Goal: Information Seeking & Learning: Compare options

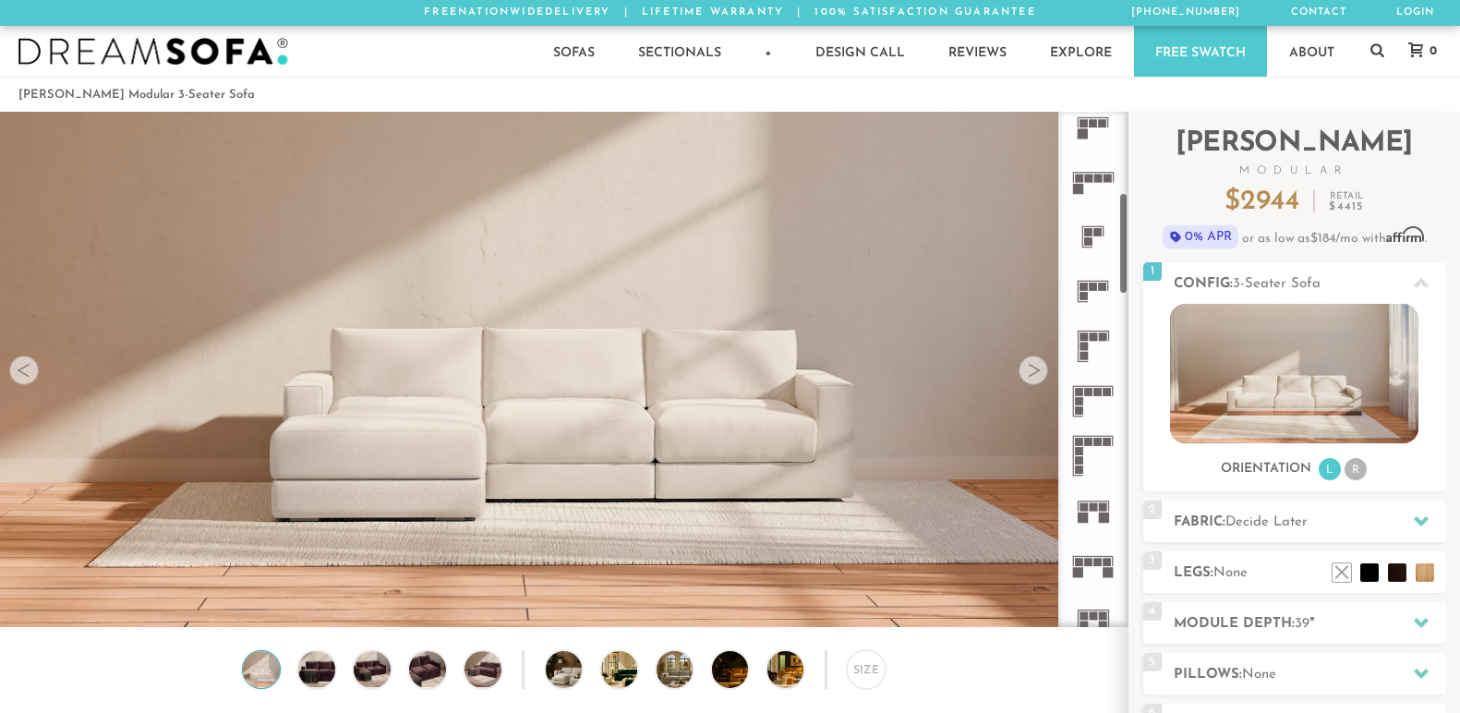
scroll to position [405, 0]
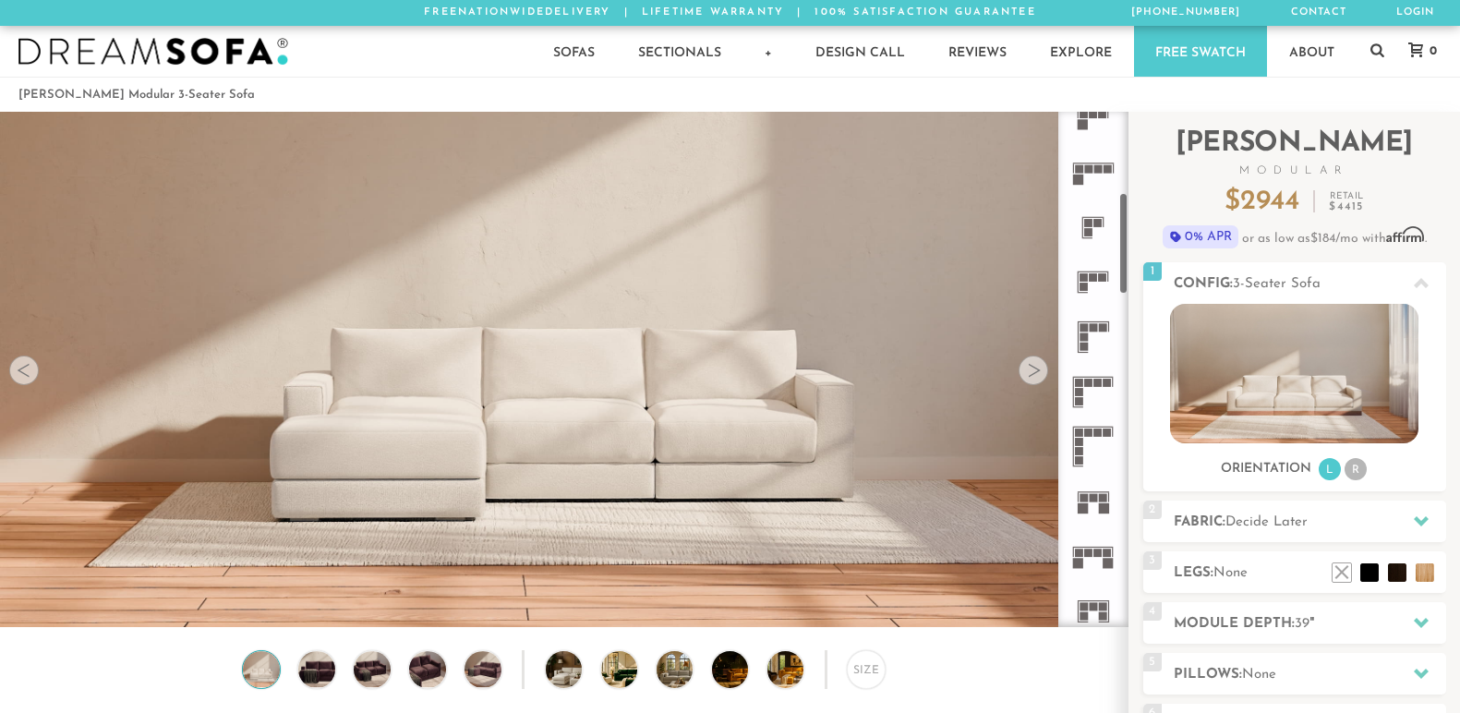
drag, startPoint x: 1122, startPoint y: 142, endPoint x: 1134, endPoint y: 223, distance: 82.2
drag, startPoint x: 1134, startPoint y: 223, endPoint x: 1092, endPoint y: 164, distance: 72.8
click at [1092, 164] on icon at bounding box center [1093, 172] width 54 height 54
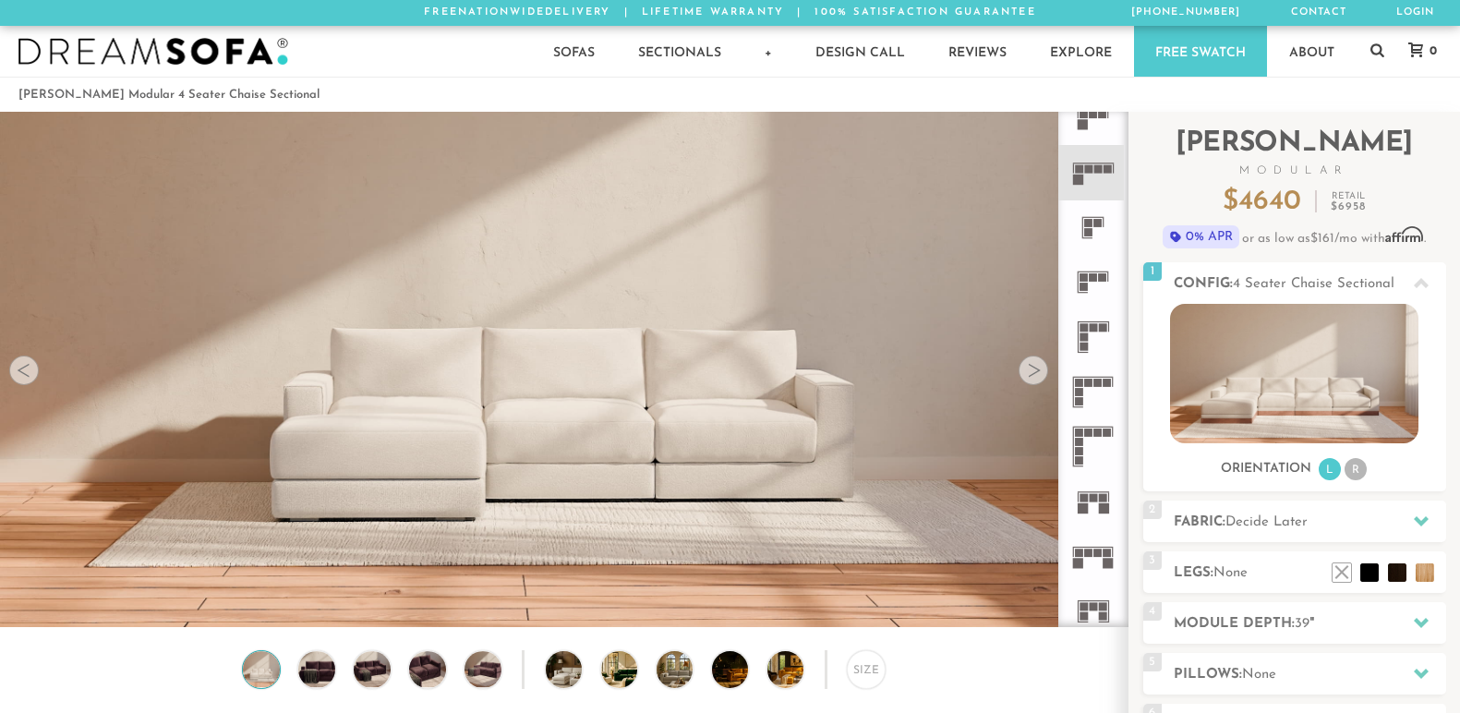
click at [1082, 166] on rect at bounding box center [1079, 169] width 8 height 8
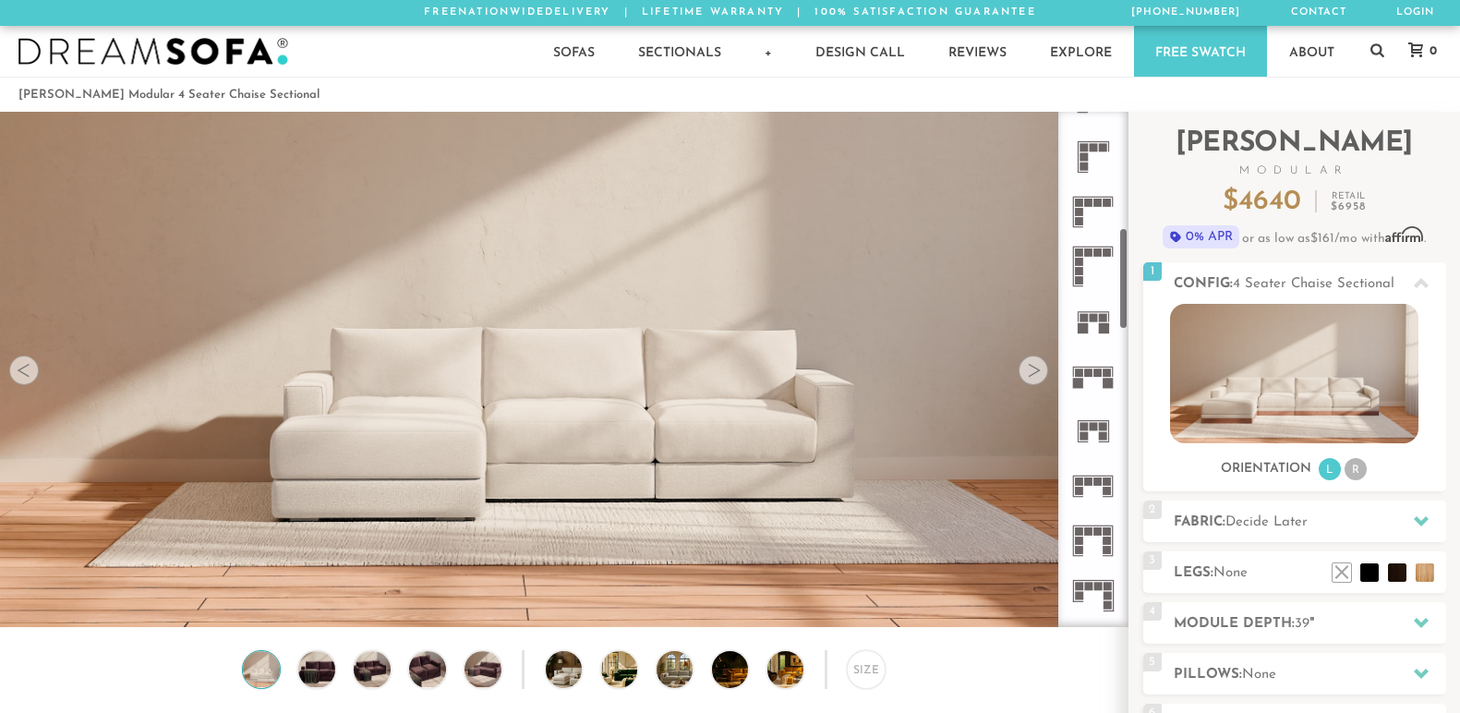
scroll to position [590, 0]
click at [1097, 369] on rect at bounding box center [1098, 368] width 8 height 8
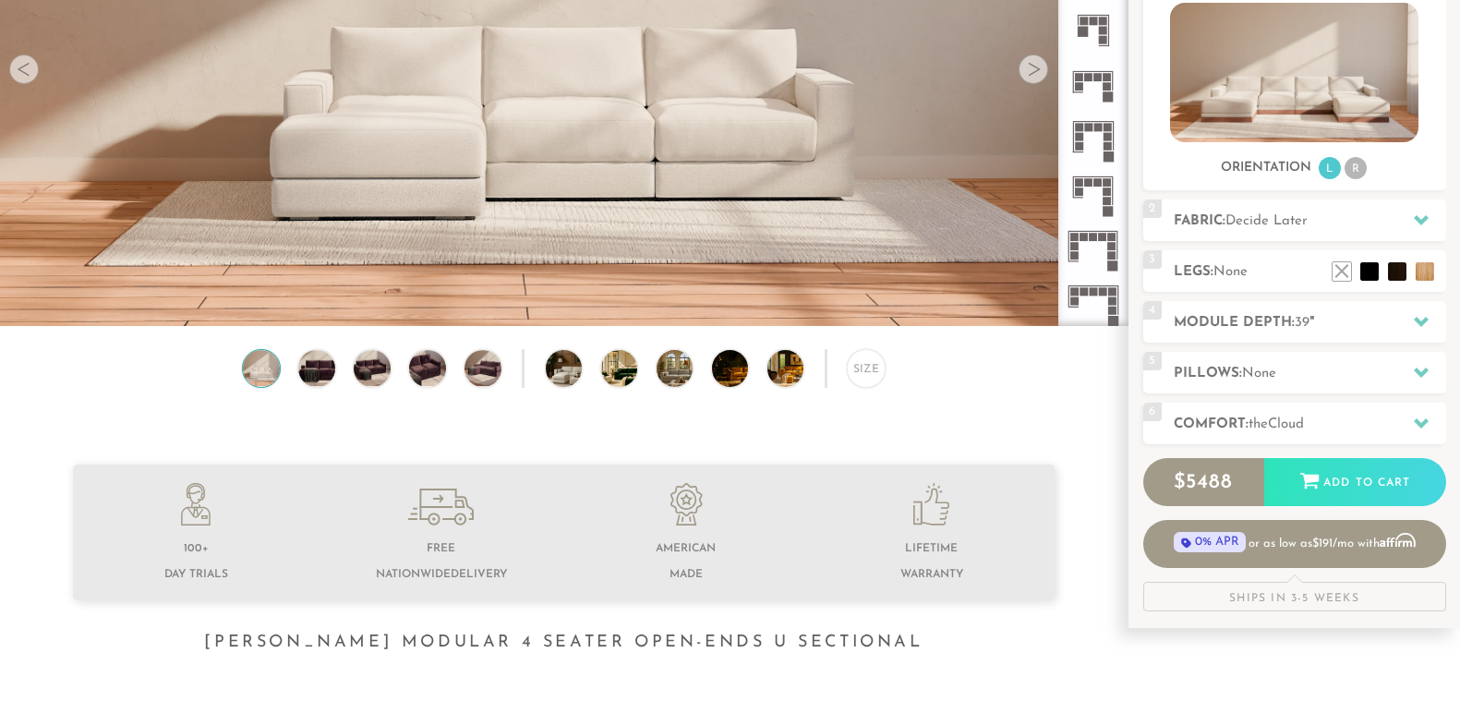
scroll to position [296, 0]
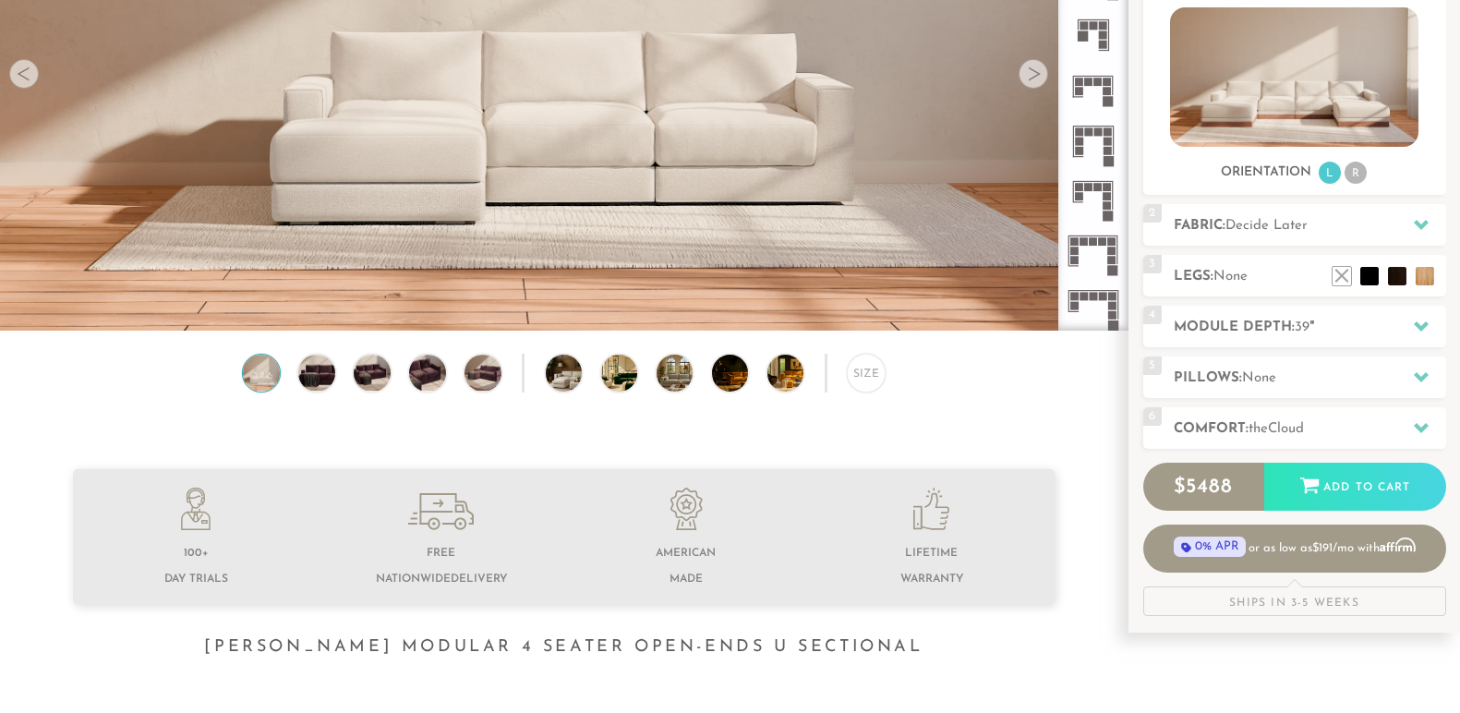
click at [1300, 225] on span "Decide Later" at bounding box center [1267, 226] width 82 height 14
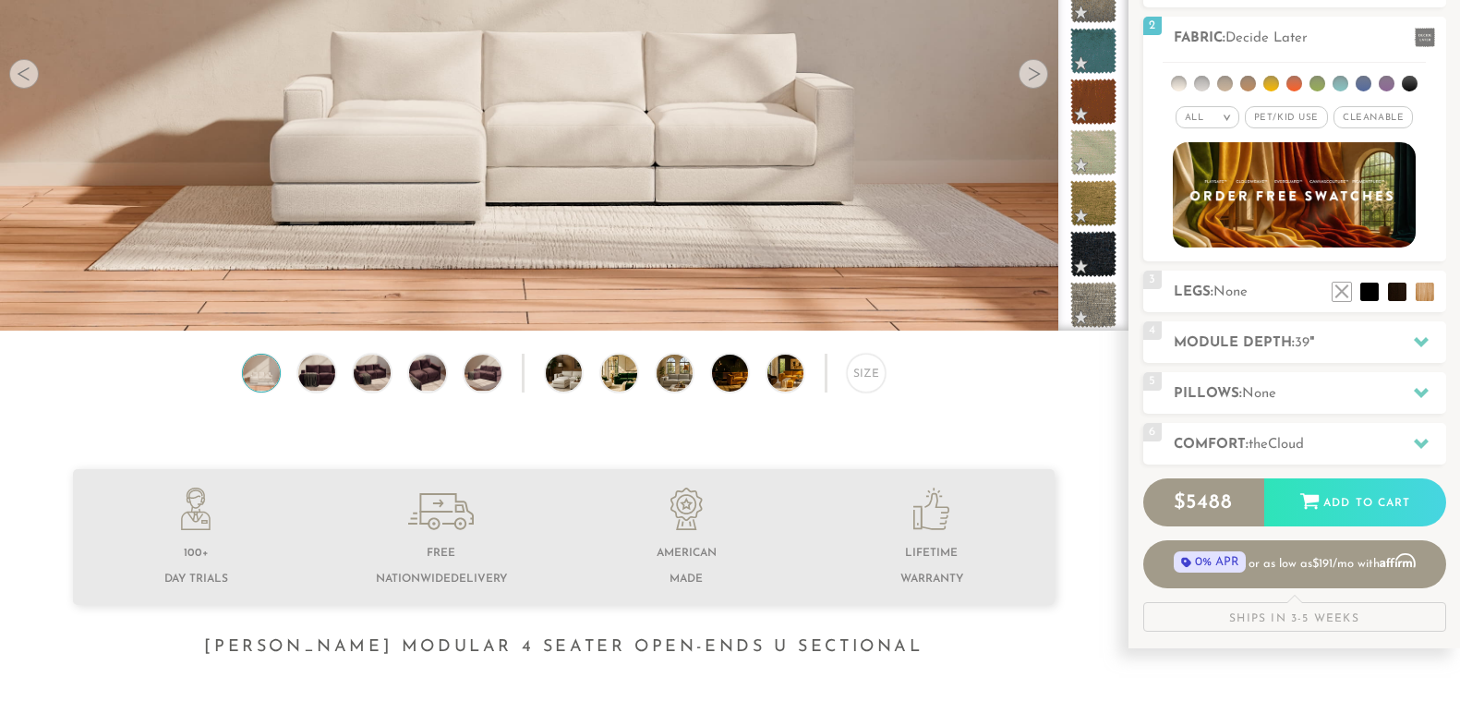
click at [1286, 119] on span "Pet/Kid Use x" at bounding box center [1286, 117] width 83 height 22
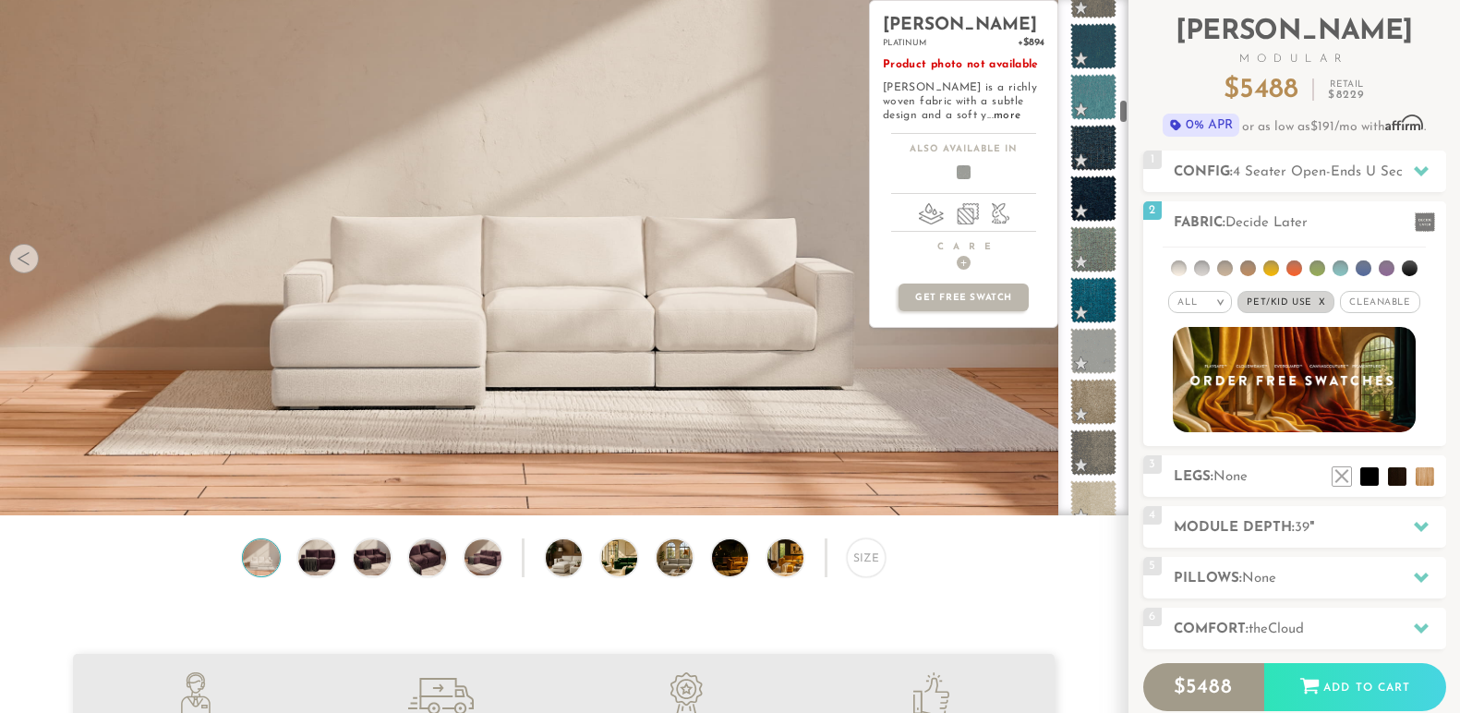
scroll to position [2071, 0]
